Goal: Obtain resource: Download file/media

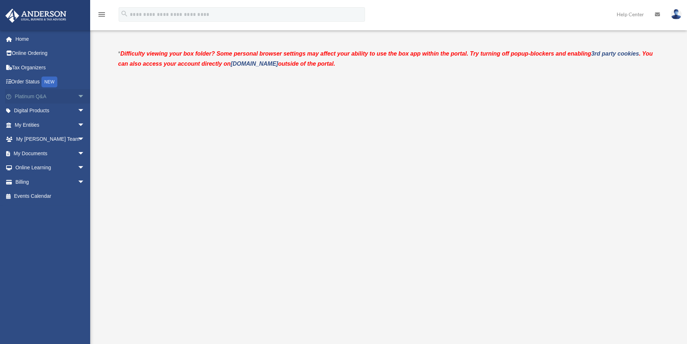
click at [78, 97] on span "arrow_drop_down" at bounding box center [85, 96] width 14 height 15
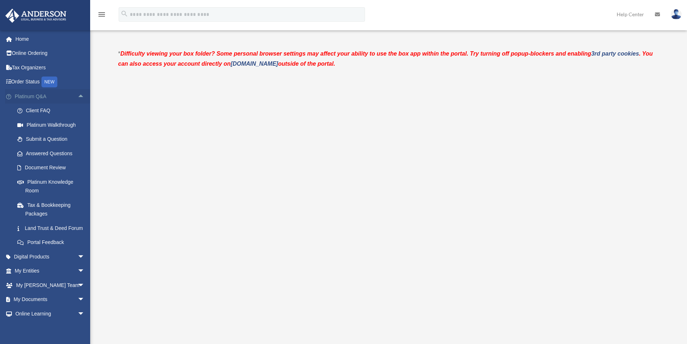
click at [78, 97] on span "arrow_drop_up" at bounding box center [85, 96] width 14 height 15
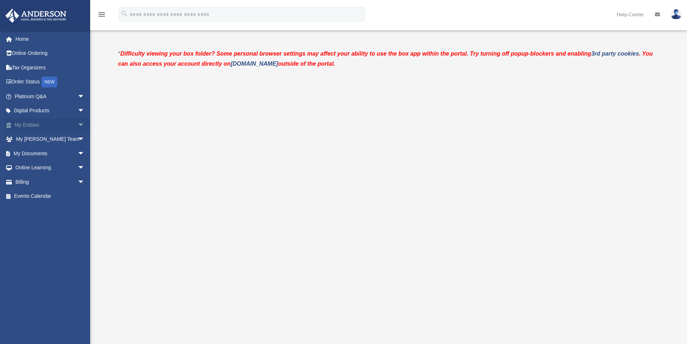
click at [78, 126] on span "arrow_drop_down" at bounding box center [85, 125] width 14 height 15
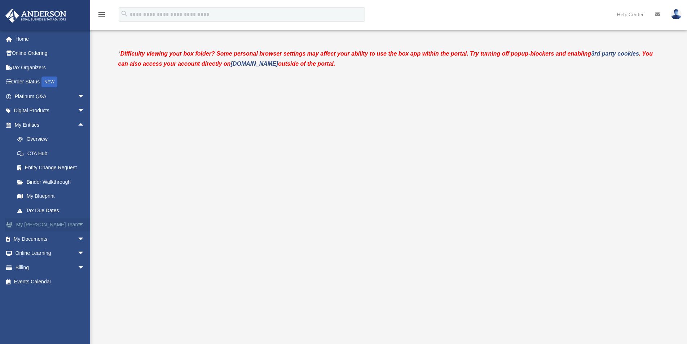
click at [78, 227] on span "arrow_drop_down" at bounding box center [85, 225] width 14 height 15
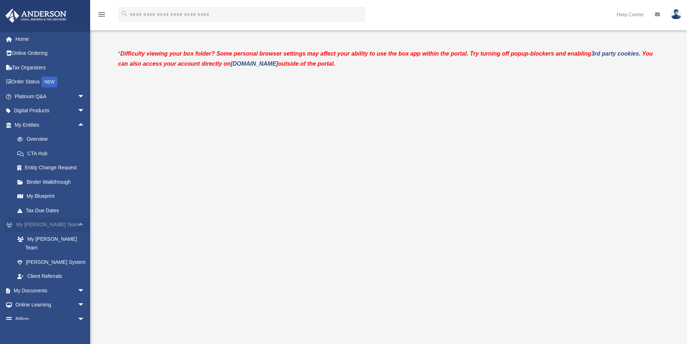
click at [78, 227] on span "arrow_drop_up" at bounding box center [85, 225] width 14 height 15
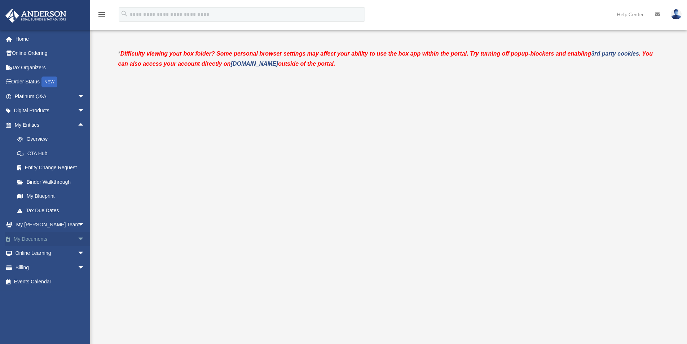
click at [78, 239] on span "arrow_drop_down" at bounding box center [85, 239] width 14 height 15
click at [32, 254] on link "Box" at bounding box center [53, 253] width 86 height 14
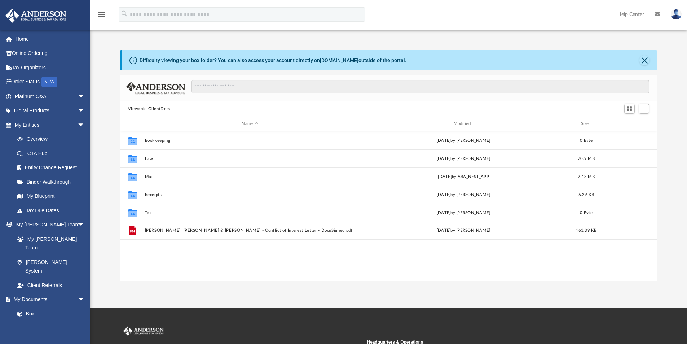
scroll to position [159, 532]
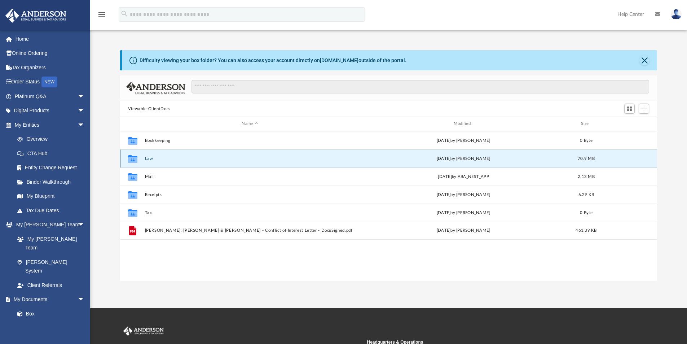
click at [147, 158] on button "Law" at bounding box center [250, 158] width 210 height 5
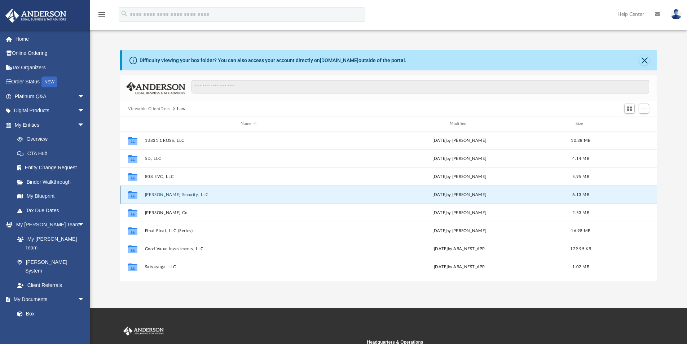
click at [163, 196] on button "Edelman-Campbell Security, LLC" at bounding box center [249, 194] width 208 height 5
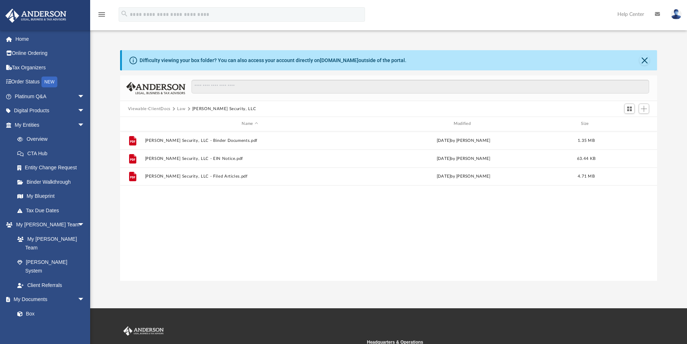
click at [182, 108] on button "Law" at bounding box center [181, 109] width 8 height 6
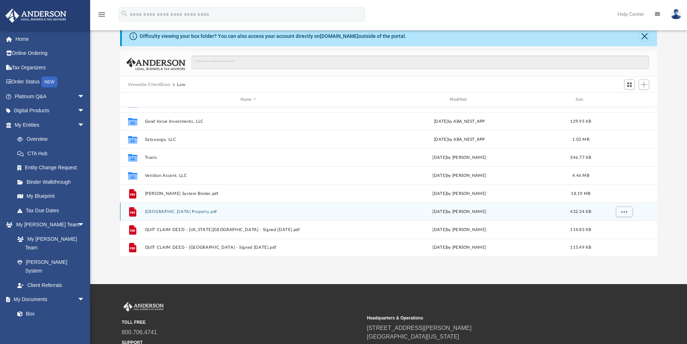
scroll to position [21, 0]
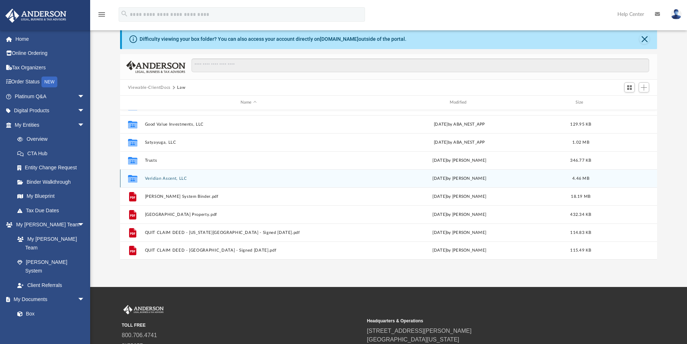
click at [167, 178] on button "Veridian Ascent, LLC" at bounding box center [249, 178] width 208 height 5
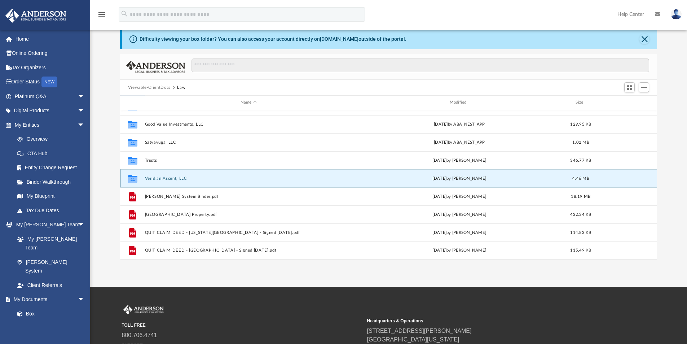
scroll to position [0, 0]
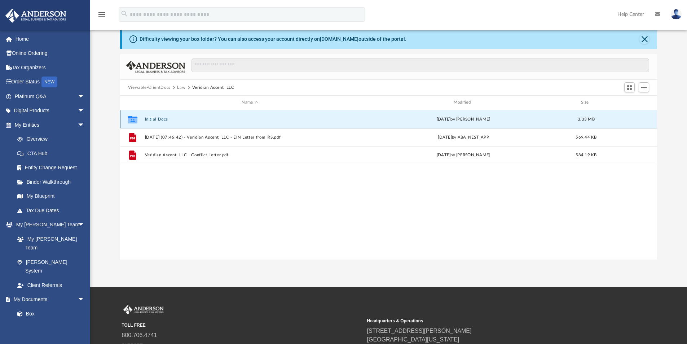
click at [146, 119] on button "Initial Docs" at bounding box center [250, 119] width 210 height 5
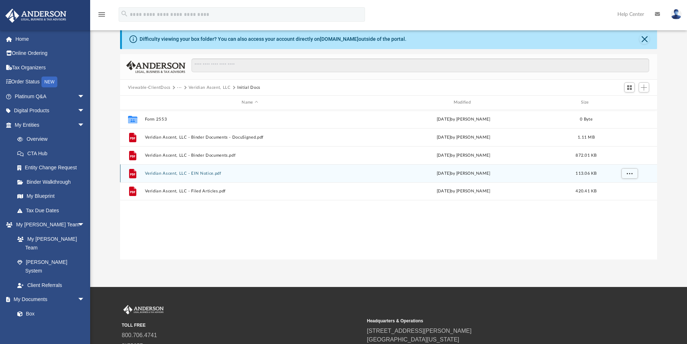
click at [200, 173] on button "Veridian Ascent, LLC - EIN Notice.pdf" at bounding box center [250, 173] width 210 height 5
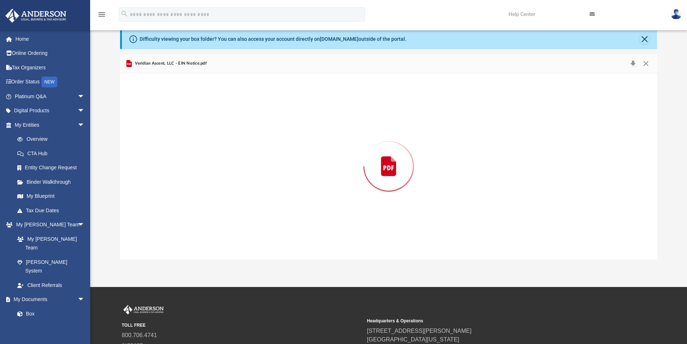
click at [200, 173] on div "Preview" at bounding box center [389, 166] width 538 height 186
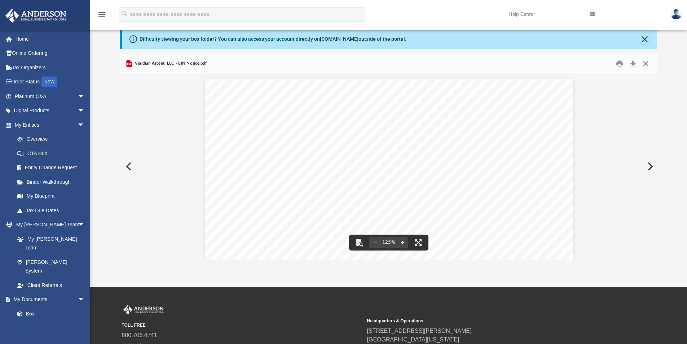
click at [642, 63] on button "Close" at bounding box center [646, 63] width 13 height 11
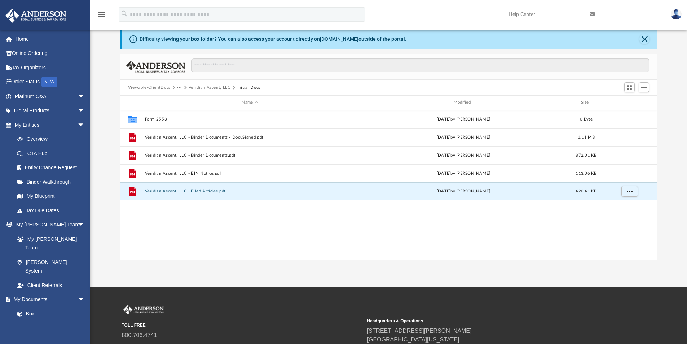
click at [178, 191] on button "Veridian Ascent, LLC - Filed Articles.pdf" at bounding box center [250, 191] width 210 height 5
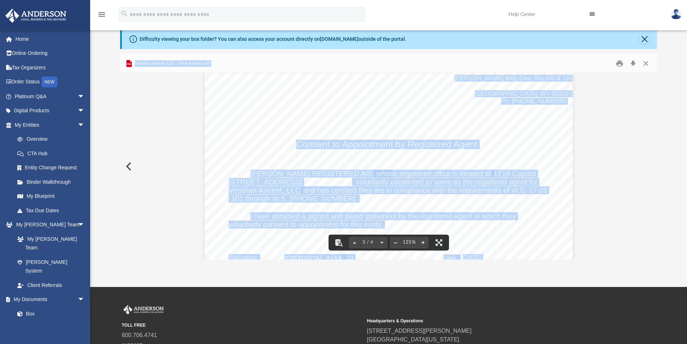
scroll to position [974, 0]
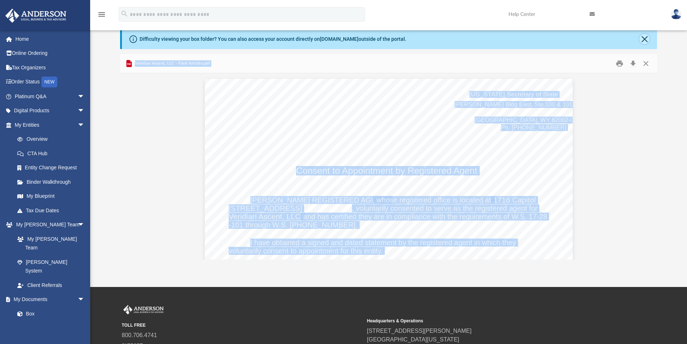
click at [646, 39] on button "Close" at bounding box center [645, 39] width 10 height 10
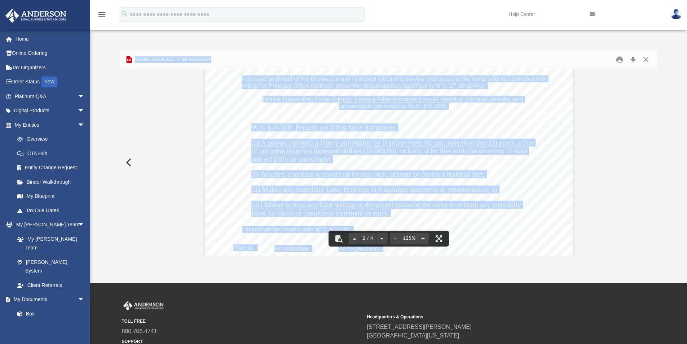
scroll to position [686, 0]
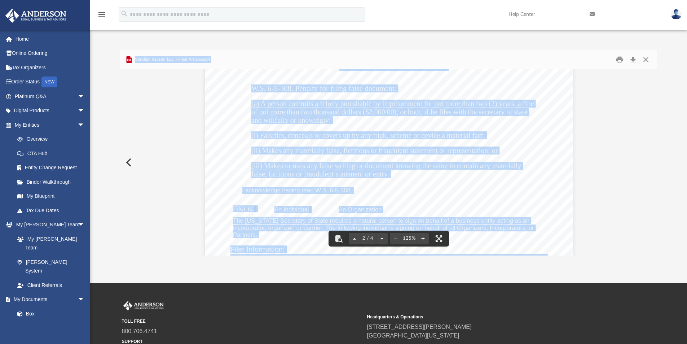
click at [436, 168] on span "(iii) Makes or uses any false writing or document knowing the same to contain a…" at bounding box center [386, 165] width 270 height 7
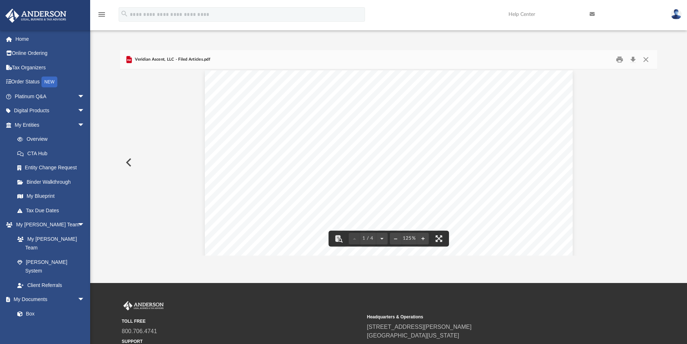
scroll to position [0, 0]
click at [647, 59] on button "Close" at bounding box center [646, 59] width 13 height 11
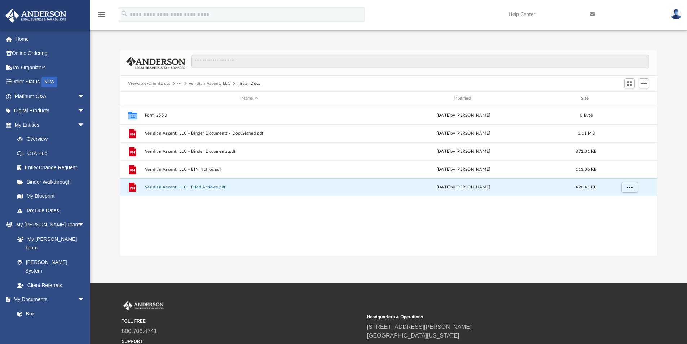
click at [154, 83] on button "Viewable-ClientDocs" at bounding box center [149, 83] width 43 height 6
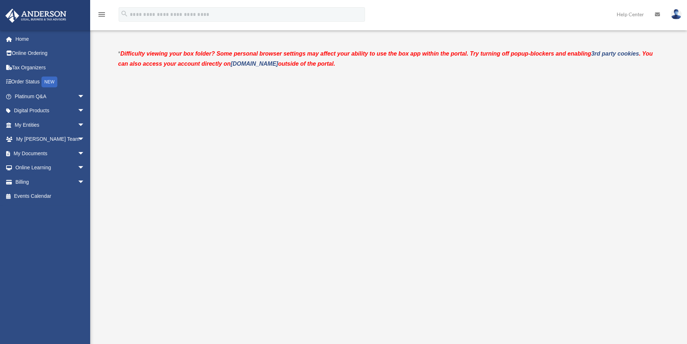
scroll to position [21, 0]
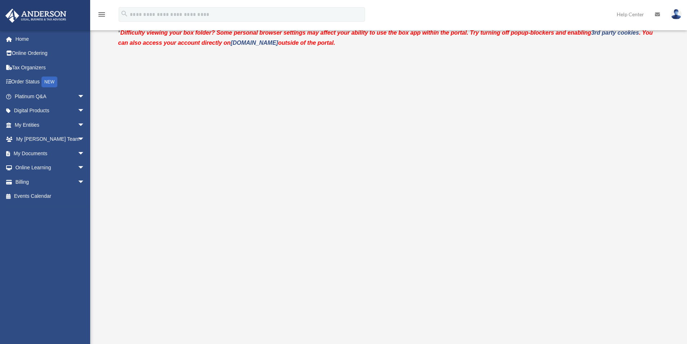
click at [477, 20] on div "menu search Site Menu add [EMAIL_ADDRESS][DOMAIN_NAME] My Profile Reset Passwor…" at bounding box center [343, 17] width 677 height 25
